Goal: Check status

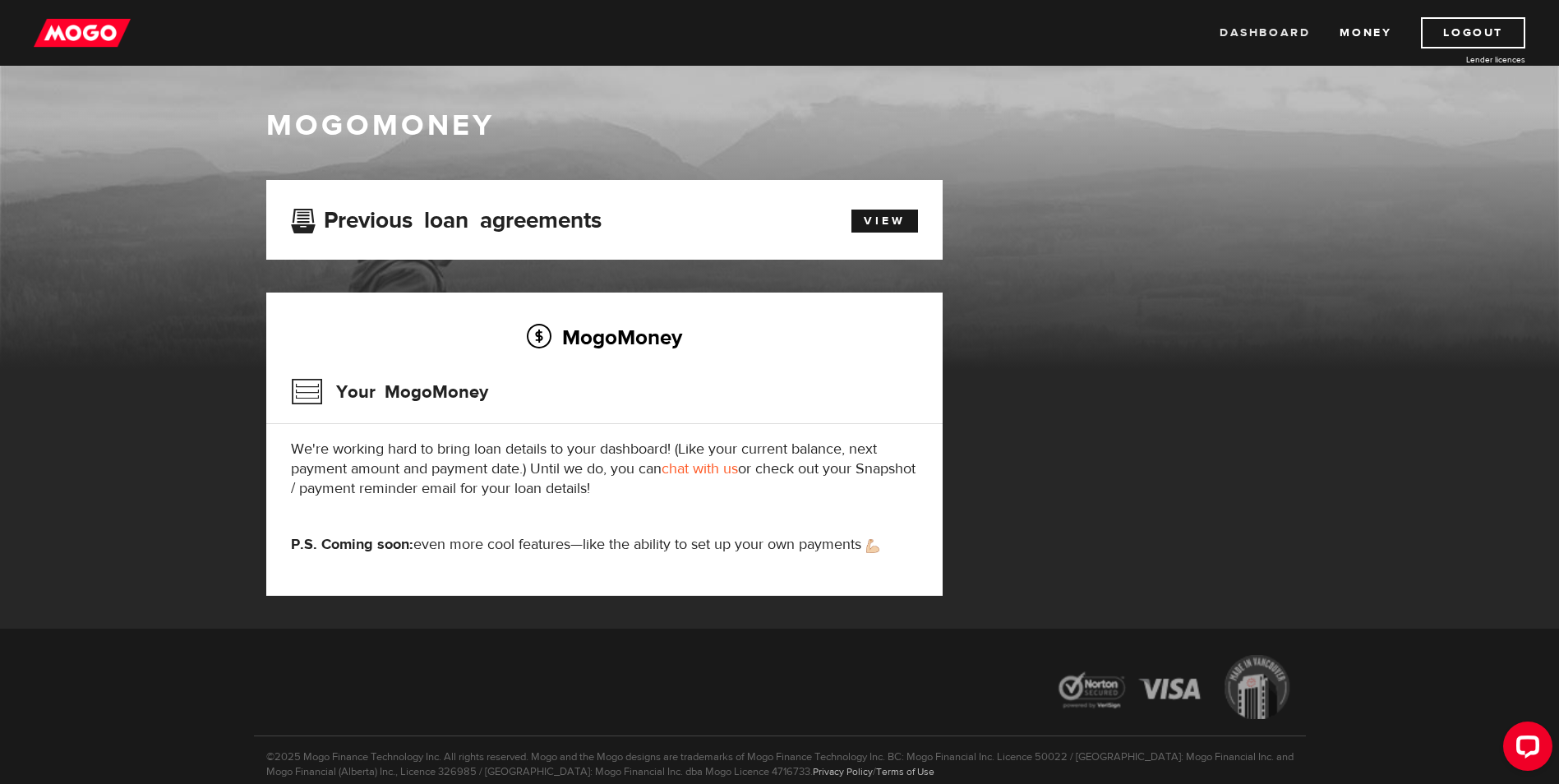
click at [1267, 35] on link "Dashboard" at bounding box center [1264, 33] width 90 height 31
click at [886, 218] on link "View" at bounding box center [884, 220] width 66 height 23
